Goal: Task Accomplishment & Management: Use online tool/utility

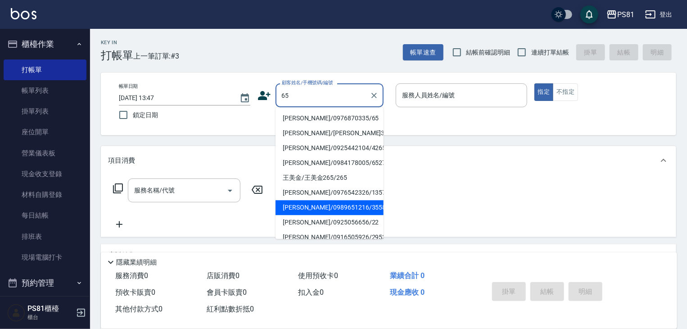
click at [341, 214] on li "[PERSON_NAME]/0989651216/3558" at bounding box center [330, 207] width 108 height 15
type input "[PERSON_NAME]/0989651216/3558"
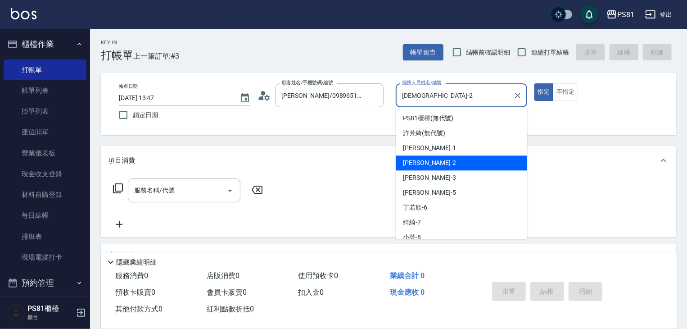
click at [435, 100] on input "[DEMOGRAPHIC_DATA]-2" at bounding box center [455, 95] width 110 height 16
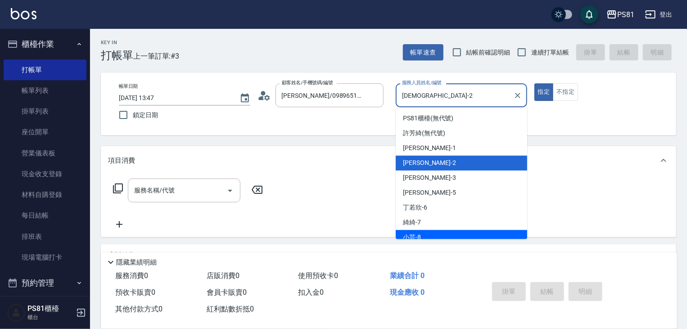
scroll to position [5, 0]
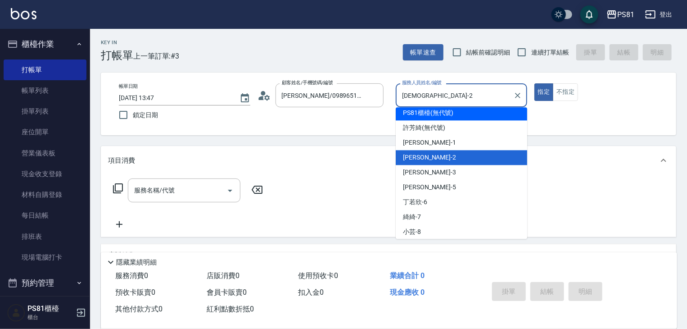
click at [428, 114] on span "PS81櫃檯 (無代號)" at bounding box center [428, 112] width 50 height 9
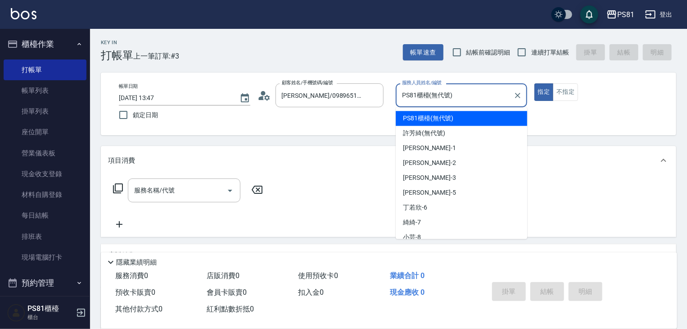
click at [432, 93] on input "PS81櫃檯(無代號)" at bounding box center [455, 95] width 110 height 16
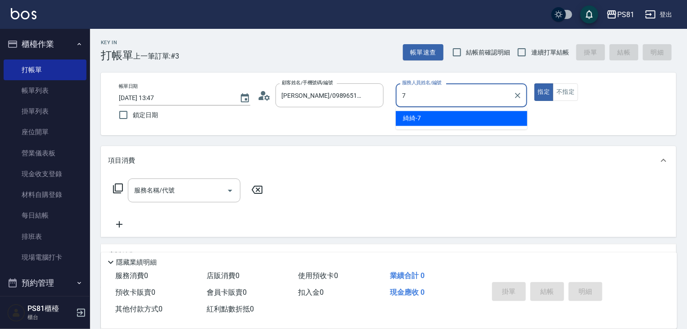
click at [436, 118] on div "綺綺 -7" at bounding box center [462, 118] width 132 height 15
type input "綺綺-7"
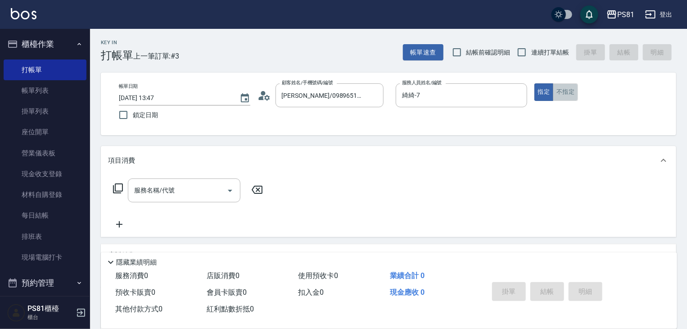
click at [568, 93] on button "不指定" at bounding box center [565, 92] width 25 height 18
click at [167, 188] on input "服務名稱/代號" at bounding box center [177, 190] width 91 height 16
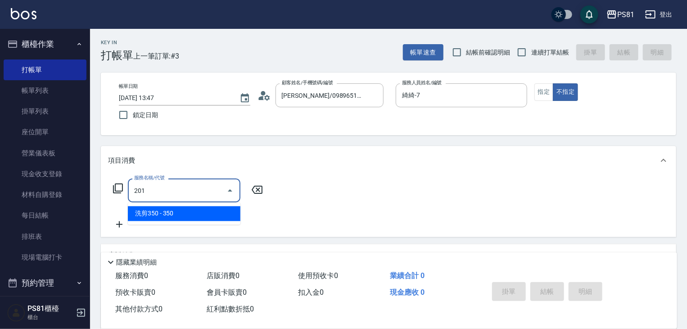
click at [182, 217] on span "洗剪350 - 350" at bounding box center [184, 213] width 113 height 15
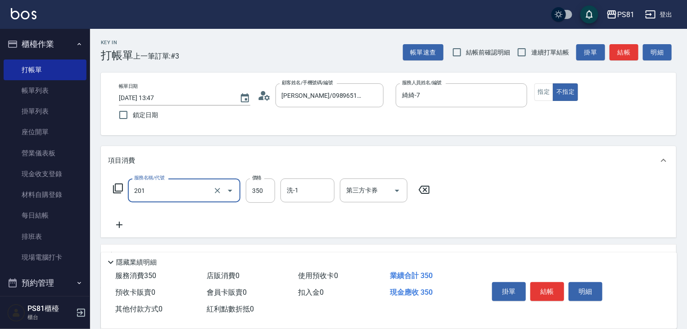
type input "洗剪350(201)"
click at [562, 223] on div "服務名稱/代號 洗剪350(201) 服務名稱/代號 價格 350 價格 洗-1 洗-1 第三方卡券 第三方卡券" at bounding box center [389, 206] width 576 height 63
click at [557, 291] on button "結帳" at bounding box center [548, 291] width 34 height 19
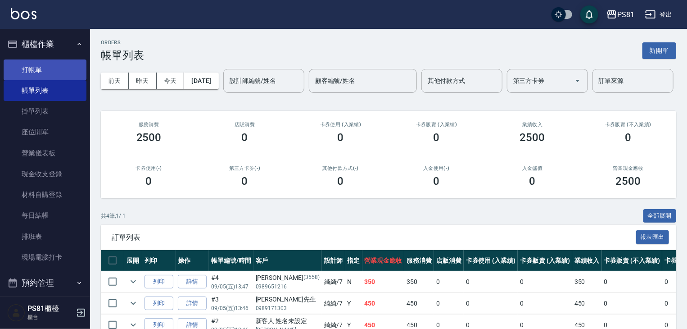
click at [38, 66] on link "打帳單" at bounding box center [45, 69] width 83 height 21
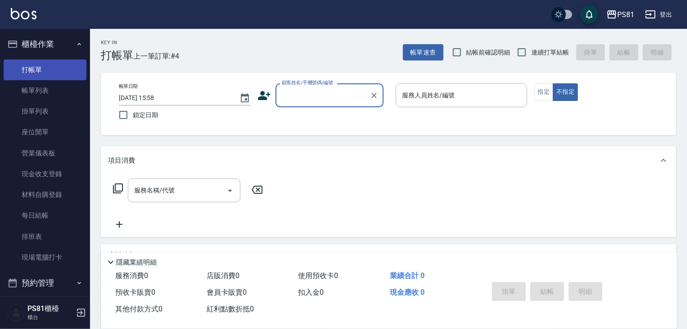
type input "ㄎ"
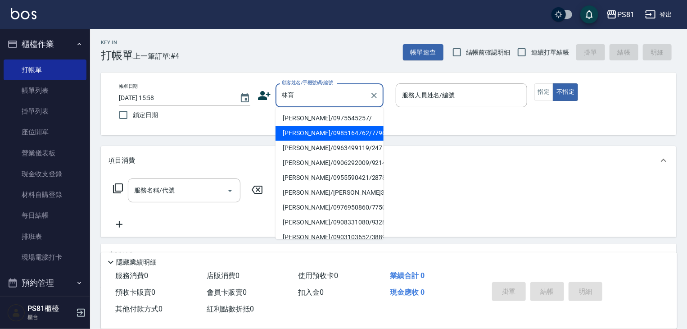
click at [350, 138] on li "[PERSON_NAME]/0985164762/7796" at bounding box center [330, 133] width 108 height 15
type input "[PERSON_NAME]/0985164762/7796"
type input "綺綺-7"
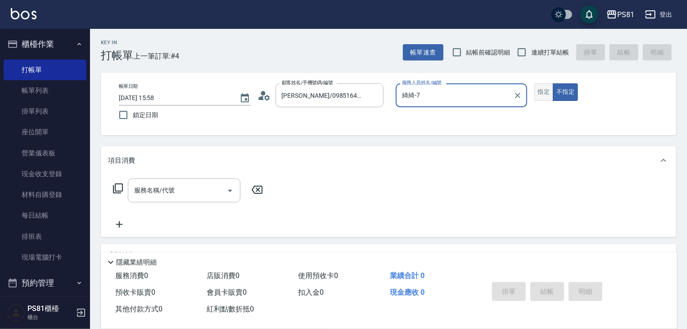
click at [545, 90] on button "指定" at bounding box center [544, 92] width 19 height 18
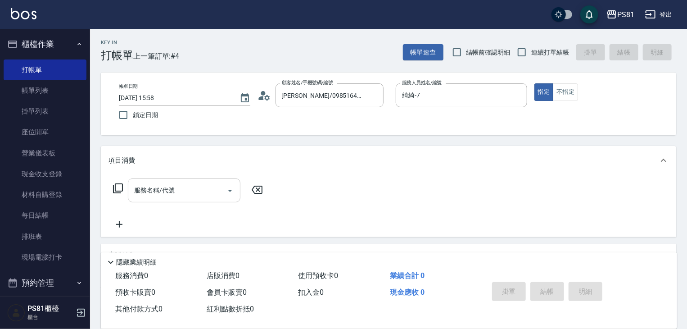
click at [193, 190] on input "服務名稱/代號" at bounding box center [177, 190] width 91 height 16
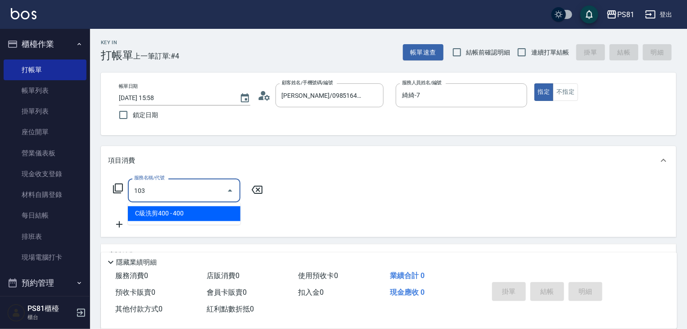
type input "C級洗剪400(103)"
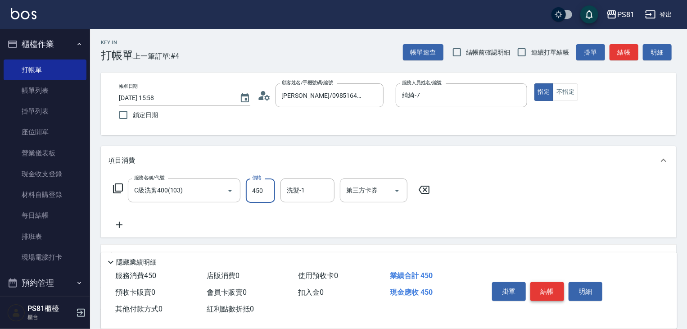
type input "450"
click at [544, 288] on button "結帳" at bounding box center [548, 291] width 34 height 19
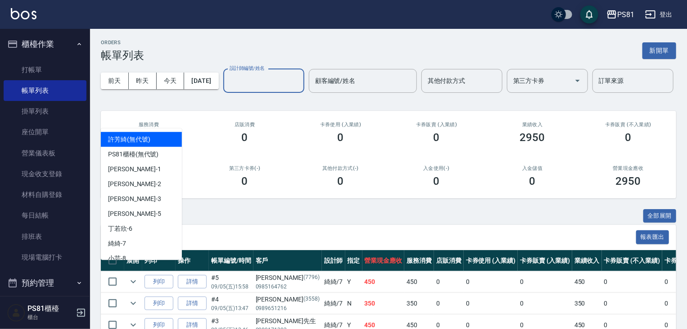
click at [227, 89] on input "設計師編號/姓名" at bounding box center [263, 81] width 73 height 16
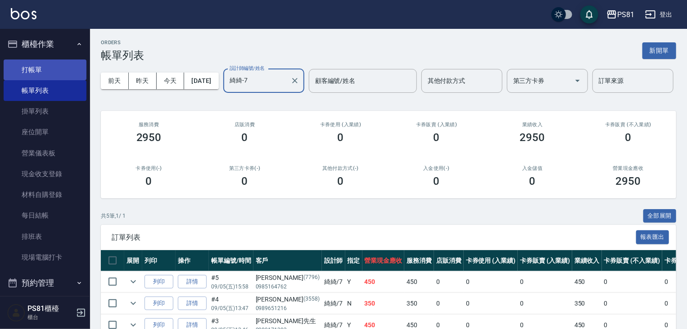
type input "綺綺-7"
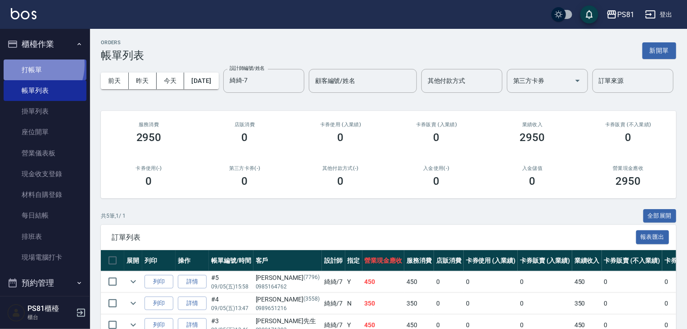
click at [31, 64] on link "打帳單" at bounding box center [45, 69] width 83 height 21
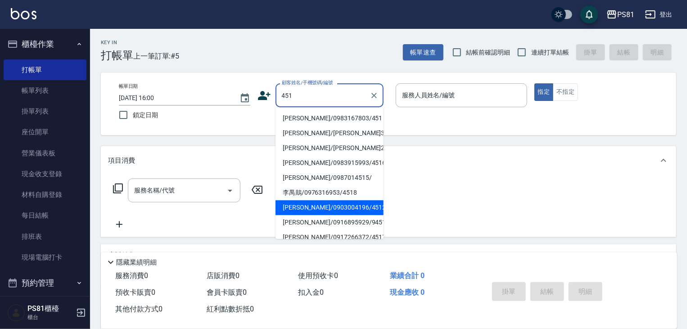
click at [306, 202] on li "[PERSON_NAME]/0903004196/4512" at bounding box center [330, 207] width 108 height 15
type input "[PERSON_NAME]/0903004196/4512"
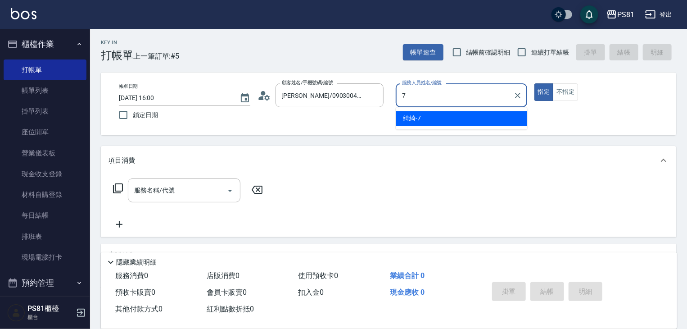
drag, startPoint x: 423, startPoint y: 118, endPoint x: 338, endPoint y: 151, distance: 91.0
click at [423, 118] on div "綺綺 -7" at bounding box center [462, 118] width 132 height 15
type input "綺綺-7"
click at [198, 182] on input "服務名稱/代號" at bounding box center [177, 190] width 91 height 16
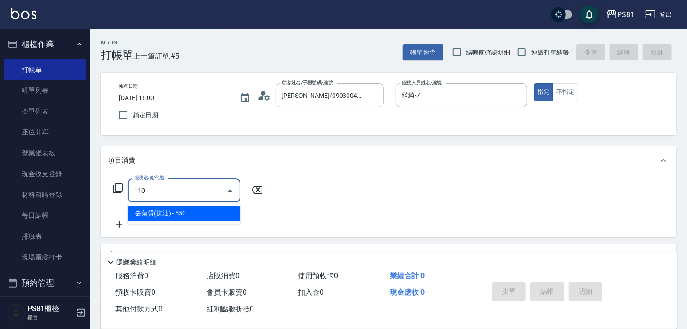
drag, startPoint x: 193, startPoint y: 207, endPoint x: 240, endPoint y: 200, distance: 47.0
click at [193, 208] on span "去角質(抗油) - 550" at bounding box center [184, 213] width 113 height 15
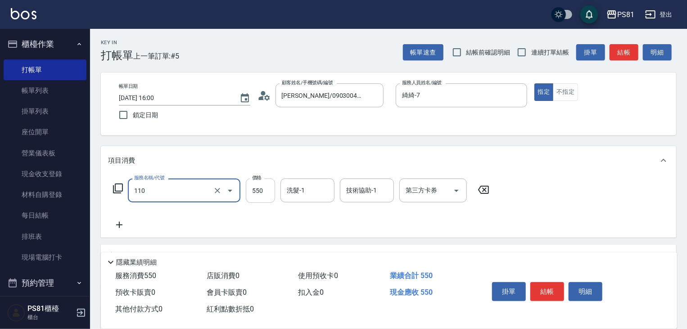
type input "去角質(抗油)(110)"
click at [265, 192] on input "550" at bounding box center [260, 190] width 29 height 24
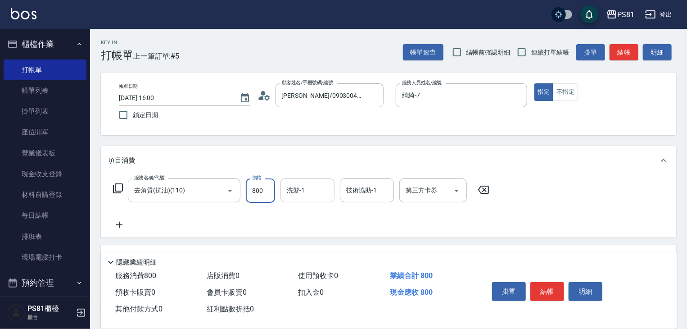
type input "800"
click at [296, 194] on input "洗髮-1" at bounding box center [308, 190] width 46 height 16
click at [304, 219] on div "Q比 -21" at bounding box center [308, 213] width 54 height 15
click at [340, 190] on div "技術協助-1" at bounding box center [367, 190] width 54 height 24
type input "Q比-21"
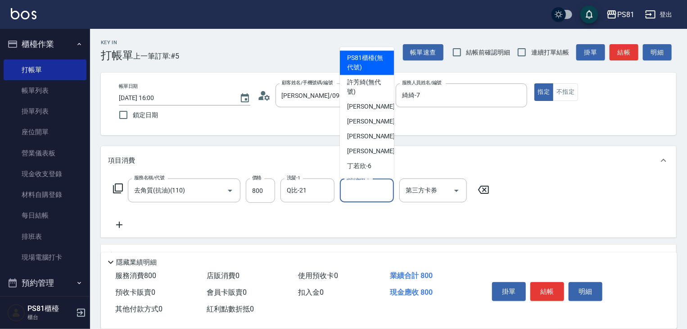
click at [343, 191] on div "技術協助-1" at bounding box center [367, 190] width 54 height 24
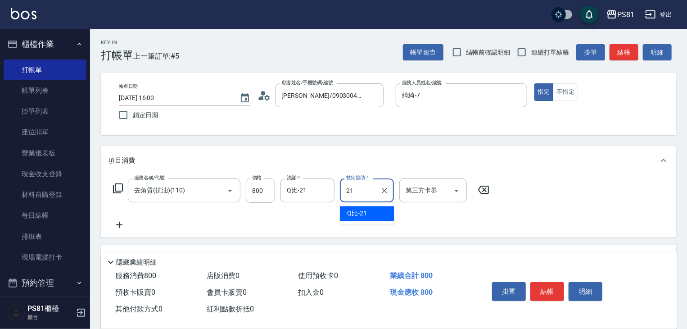
click at [359, 214] on span "Q比 -21" at bounding box center [357, 213] width 20 height 9
type input "Q比-21"
click at [555, 288] on button "結帳" at bounding box center [548, 291] width 34 height 19
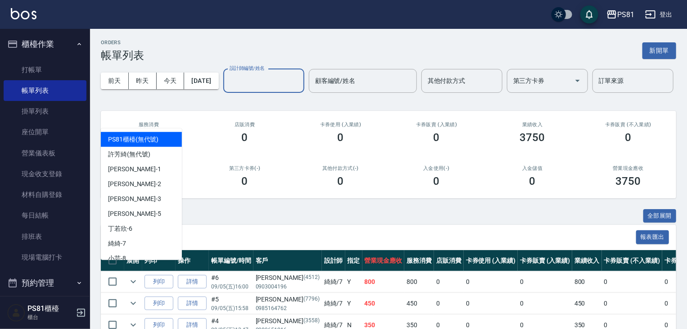
click at [227, 89] on input "設計師編號/姓名" at bounding box center [263, 81] width 73 height 16
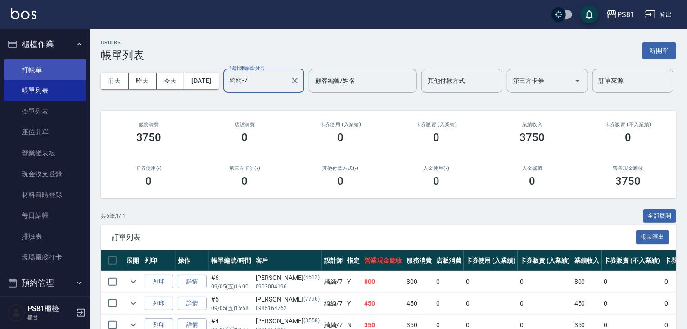
type input "綺綺-7"
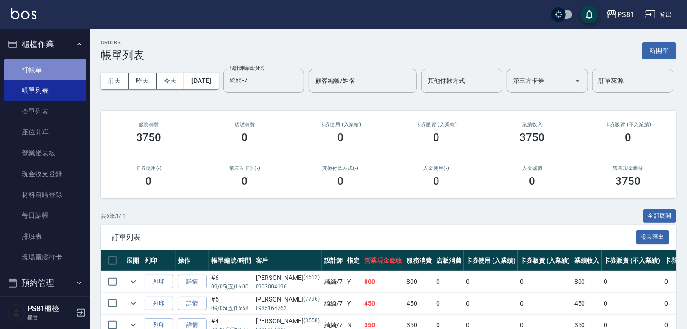
click at [59, 71] on link "打帳單" at bounding box center [45, 69] width 83 height 21
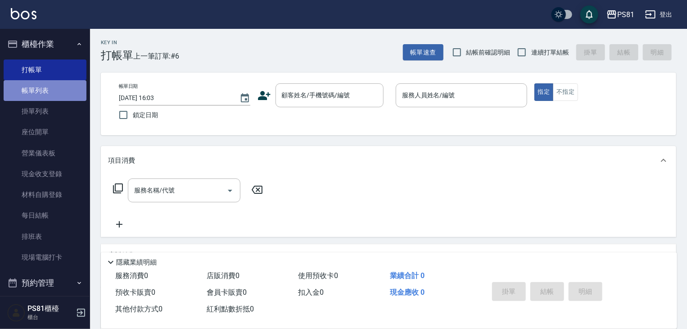
click at [47, 86] on link "帳單列表" at bounding box center [45, 90] width 83 height 21
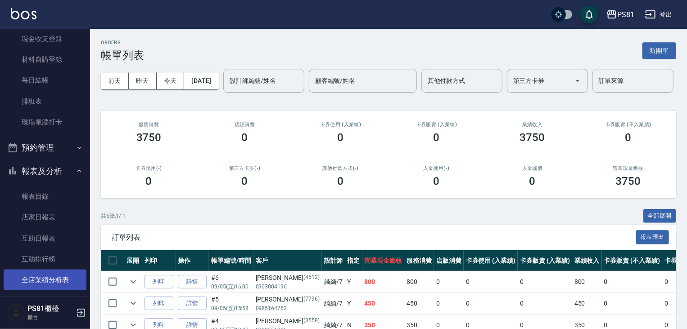
scroll to position [180, 0]
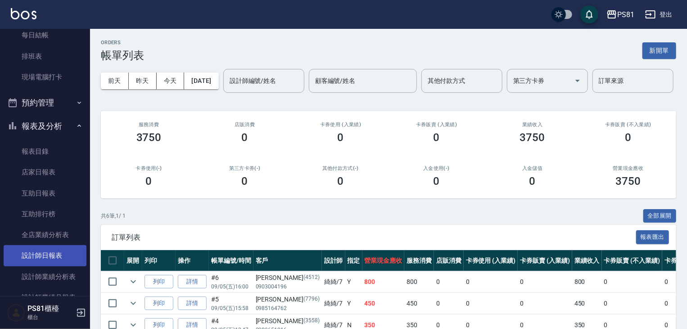
click at [66, 259] on link "設計師日報表" at bounding box center [45, 255] width 83 height 21
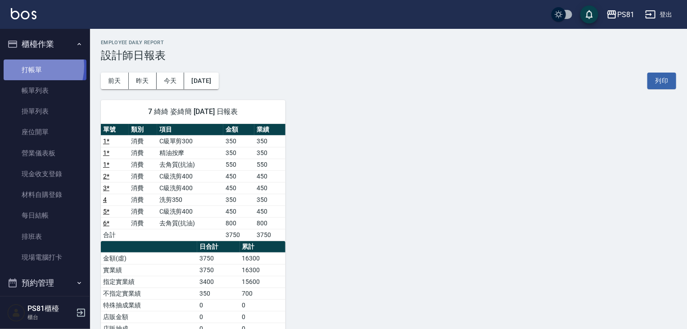
click at [26, 66] on link "打帳單" at bounding box center [45, 69] width 83 height 21
